Goal: Task Accomplishment & Management: Complete application form

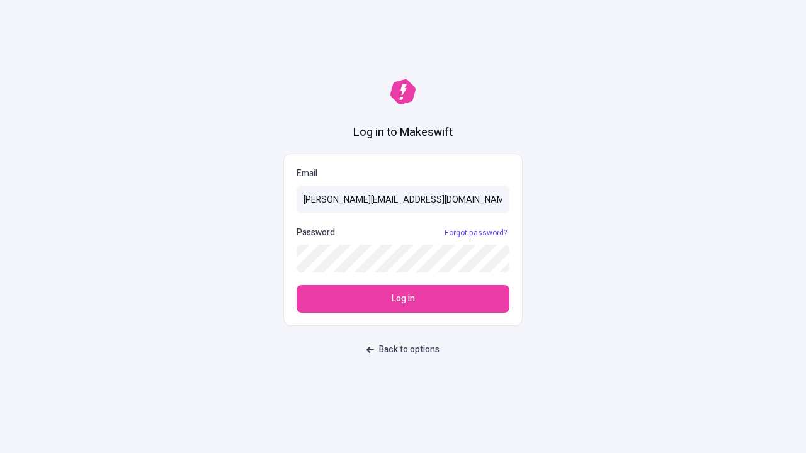
type input "[PERSON_NAME][EMAIL_ADDRESS][DOMAIN_NAME]"
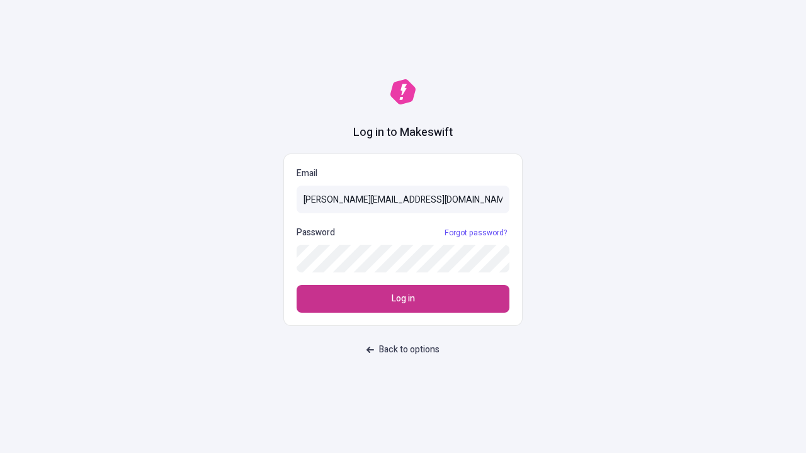
click at [403, 299] on span "Log in" at bounding box center [403, 299] width 23 height 14
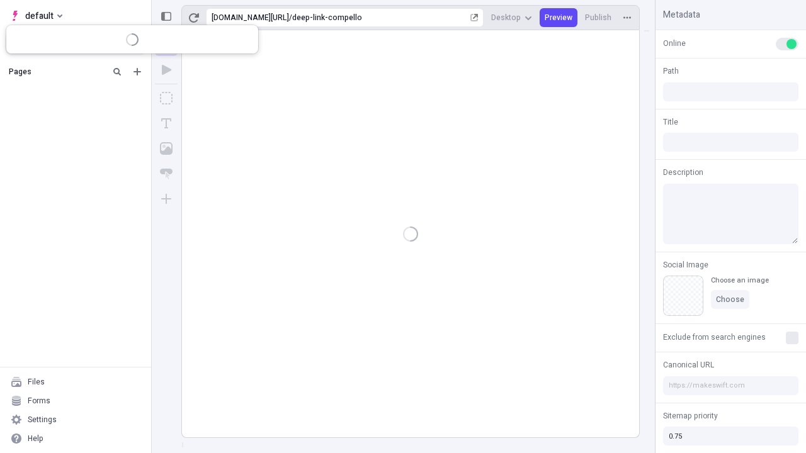
type input "/deep-link-compello"
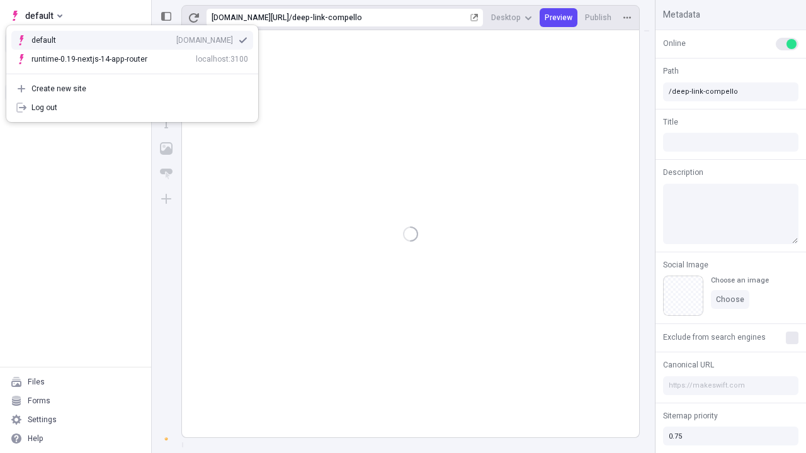
click at [176, 38] on div "[DOMAIN_NAME]" at bounding box center [204, 40] width 57 height 10
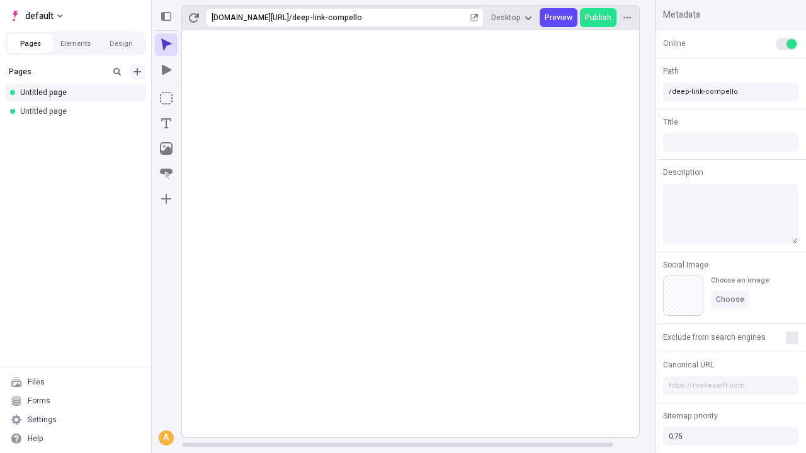
click at [137, 72] on icon "Add new" at bounding box center [137, 72] width 8 height 8
click at [204, 98] on span "Blank page" at bounding box center [212, 98] width 78 height 10
type input "/deep-link-universe"
click at [137, 72] on icon "Add new" at bounding box center [137, 72] width 8 height 8
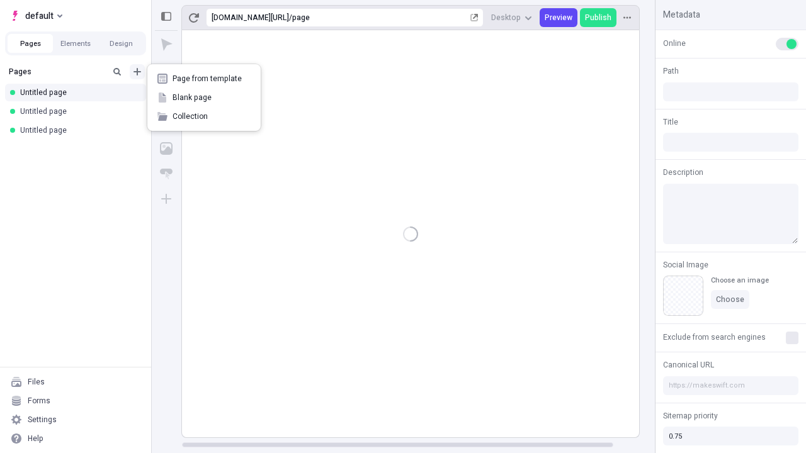
type input "/page"
click at [204, 98] on span "Blank page" at bounding box center [212, 98] width 78 height 10
type input "/page-2"
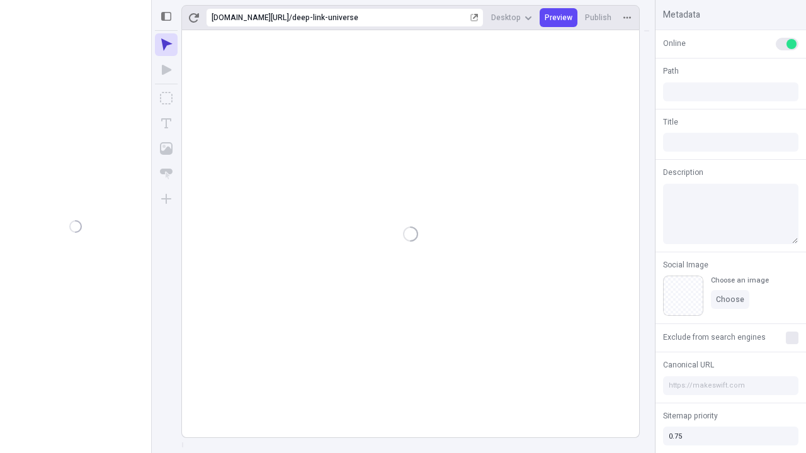
type input "/deep-link-universe"
